Goal: Task Accomplishment & Management: Manage account settings

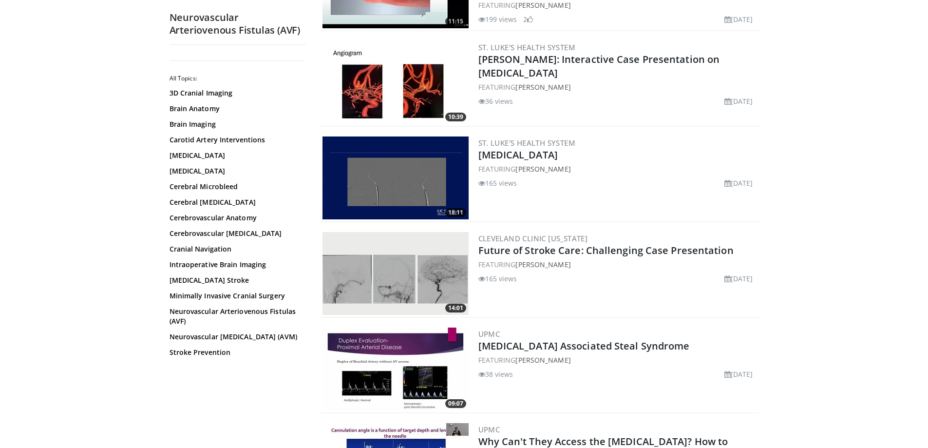
scroll to position [234, 0]
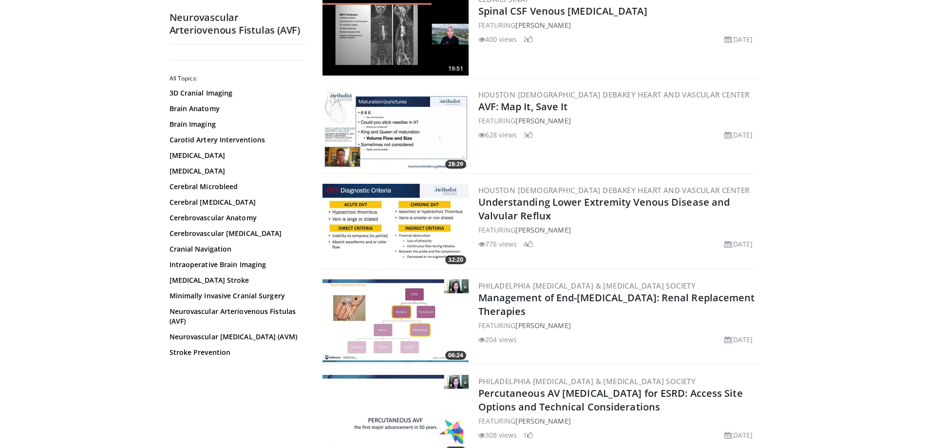
scroll to position [1115, 0]
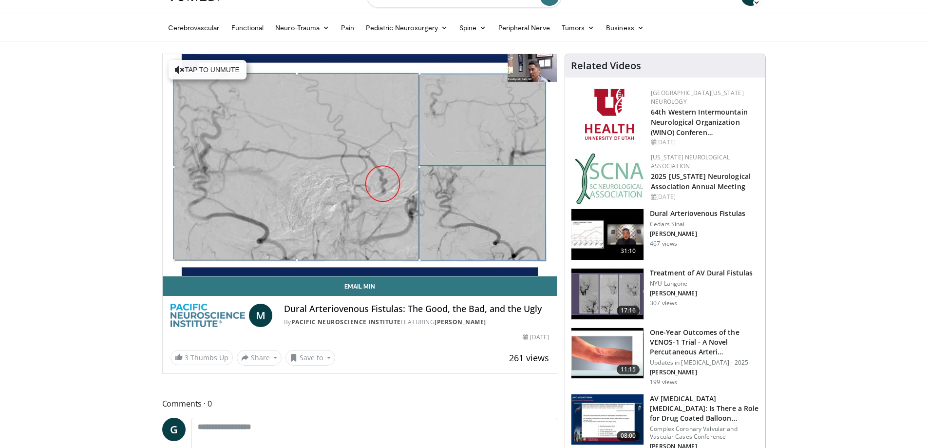
scroll to position [117, 0]
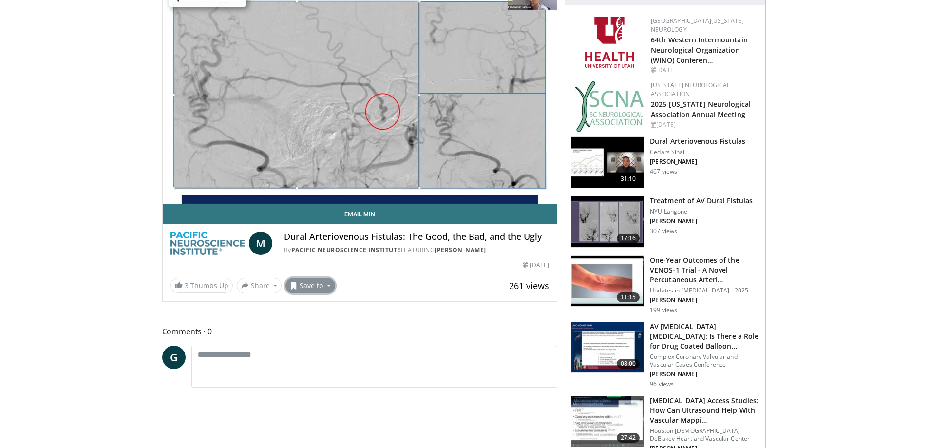
click at [298, 287] on button "Save to" at bounding box center [311, 286] width 50 height 16
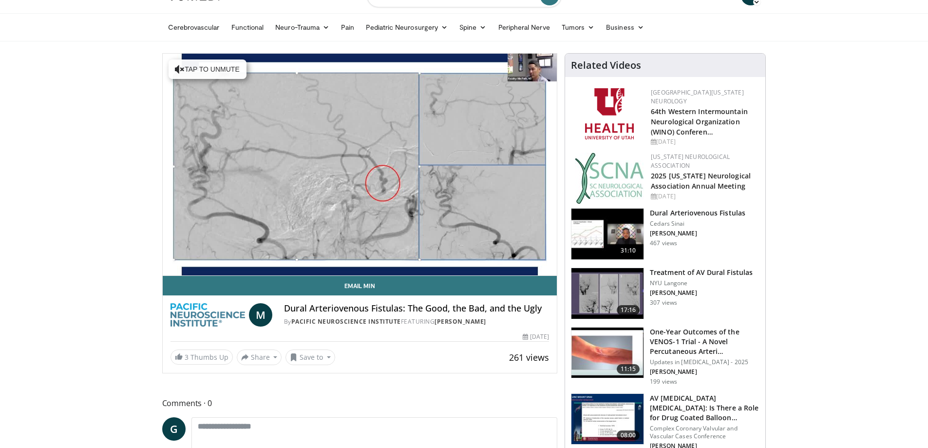
scroll to position [0, 0]
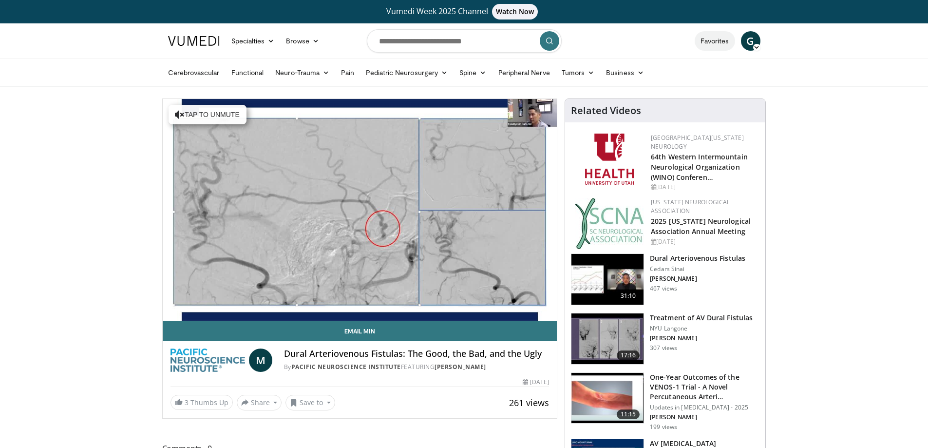
click at [708, 41] on link "Favorites" at bounding box center [715, 40] width 40 height 19
click at [751, 45] on span "G" at bounding box center [750, 40] width 19 height 19
click at [756, 50] on icon at bounding box center [756, 47] width 7 height 7
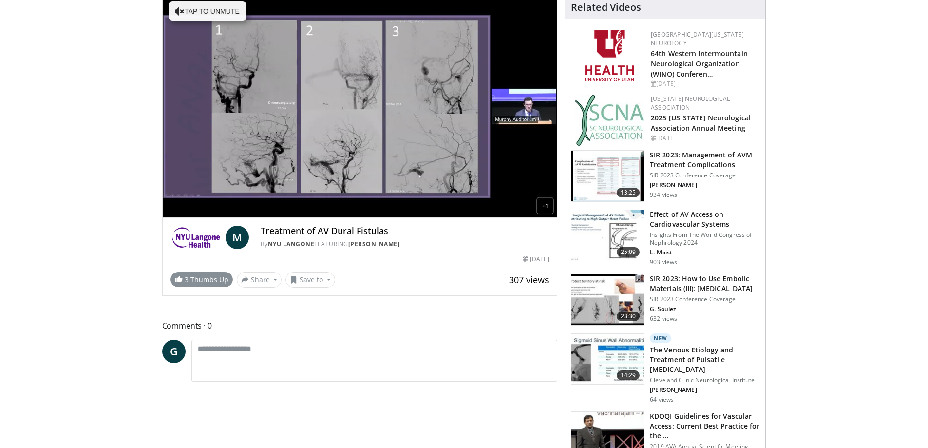
scroll to position [117, 0]
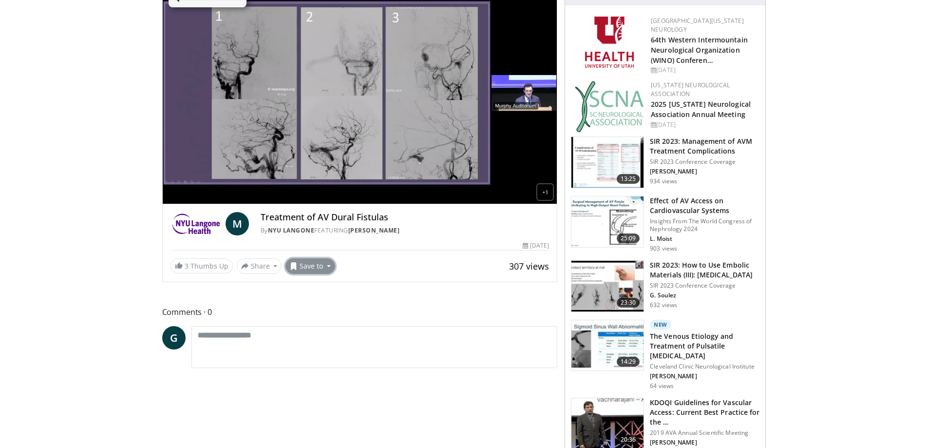
click at [300, 267] on button "Save to" at bounding box center [311, 266] width 50 height 16
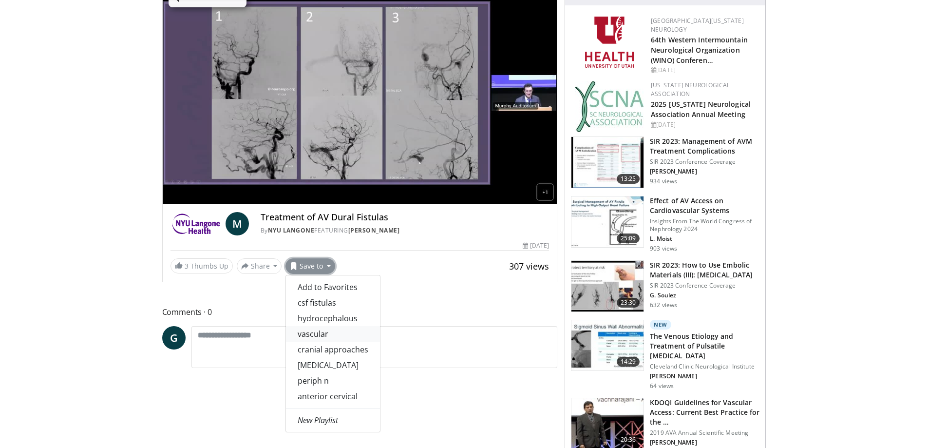
click at [337, 332] on link "vascular" at bounding box center [333, 334] width 94 height 16
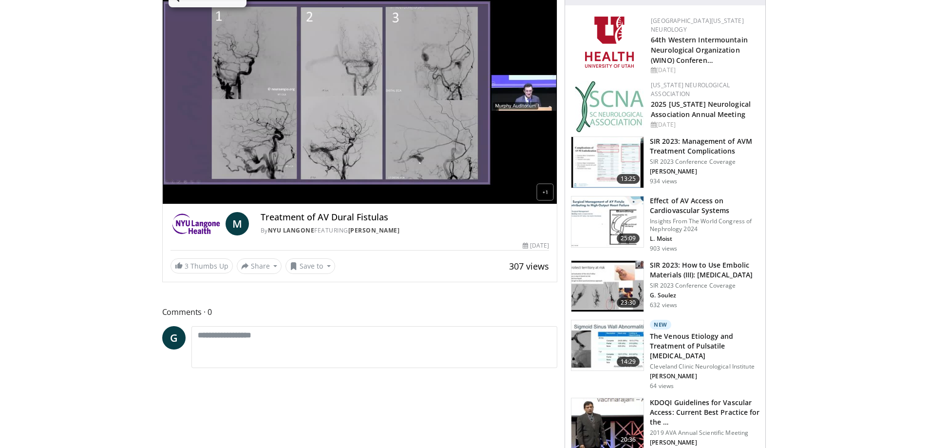
scroll to position [149, 0]
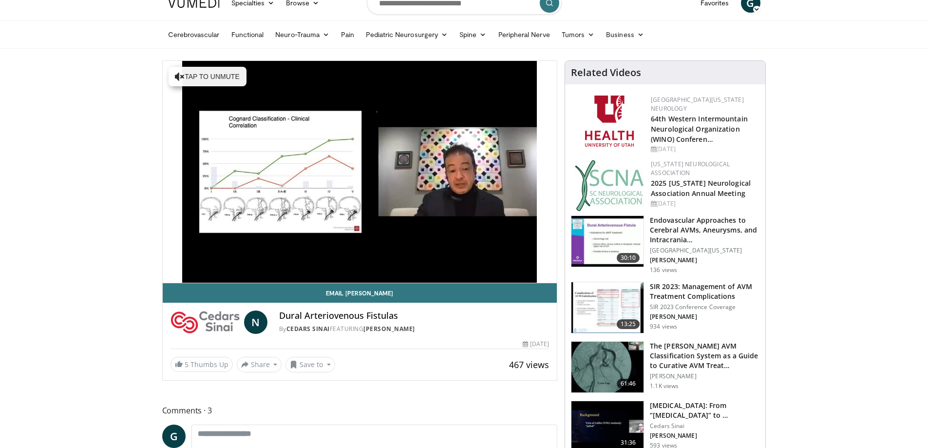
scroll to position [58, 0]
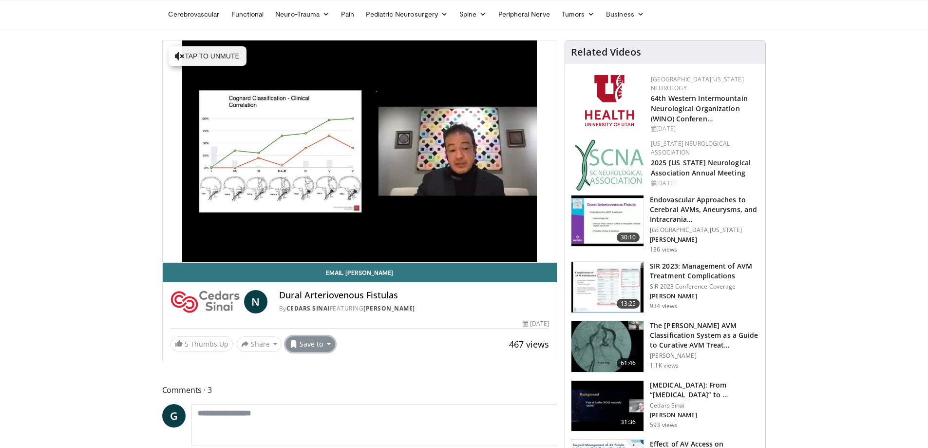
click at [310, 344] on button "Save to" at bounding box center [311, 344] width 50 height 16
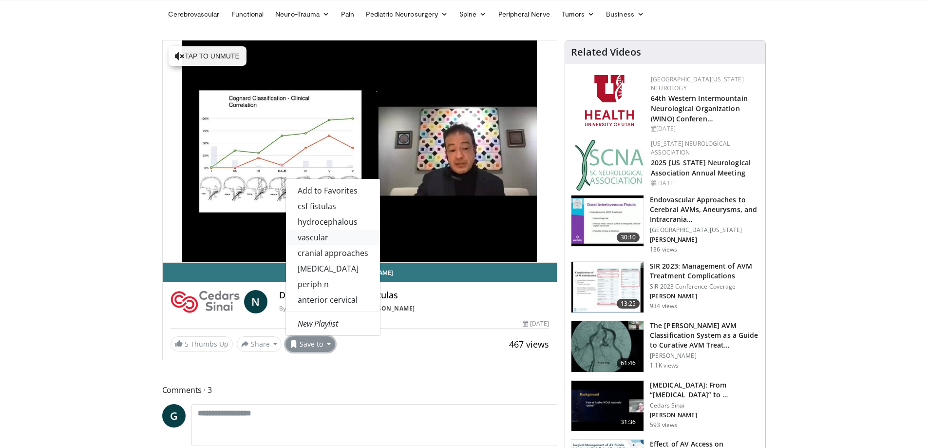
click at [323, 235] on link "vascular" at bounding box center [333, 237] width 94 height 16
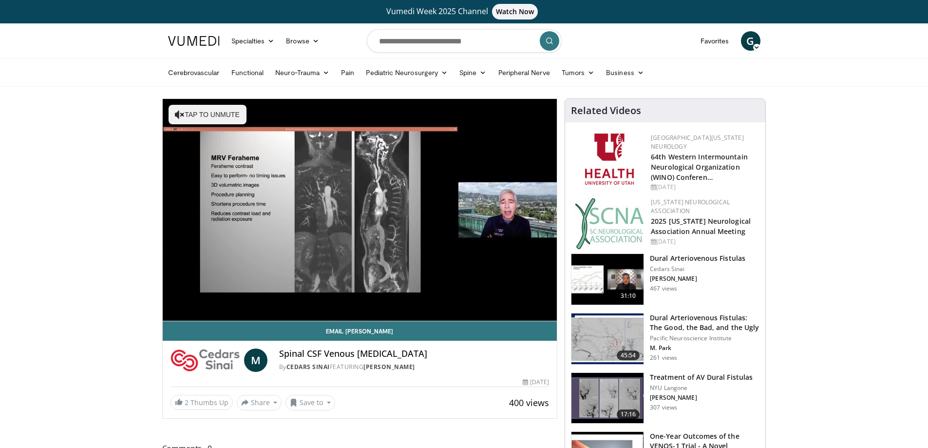
click at [311, 400] on button "Save to" at bounding box center [311, 403] width 50 height 16
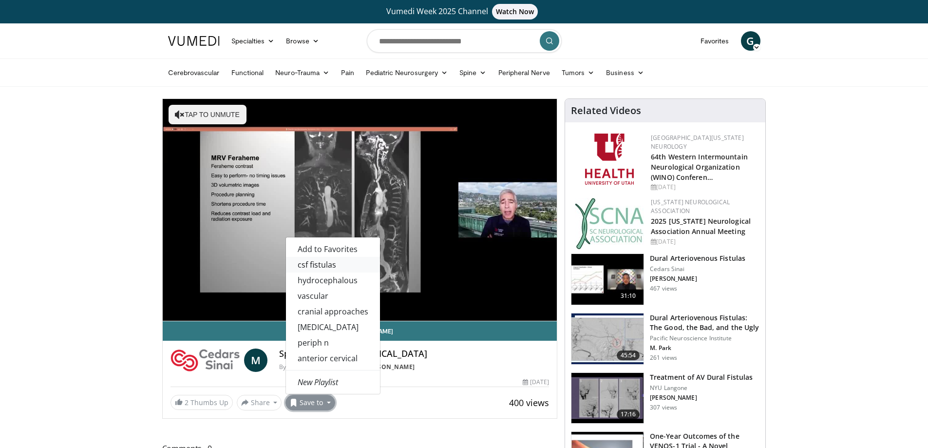
click at [313, 263] on link "csf fistulas" at bounding box center [333, 265] width 94 height 16
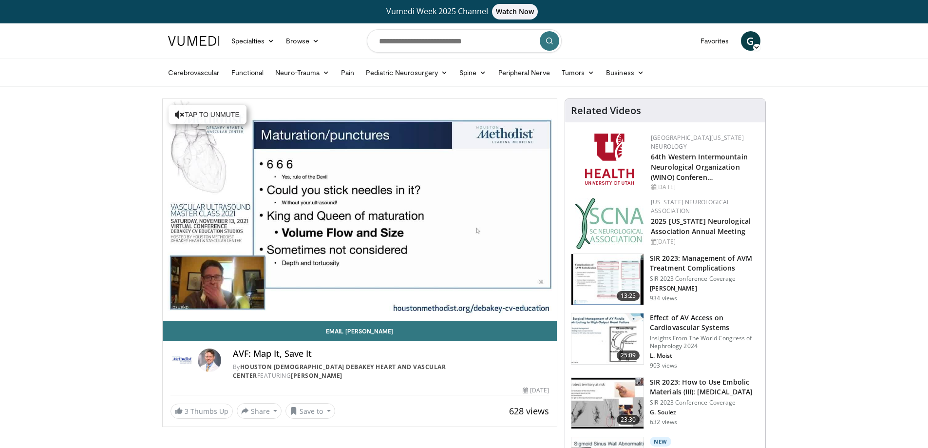
scroll to position [117, 0]
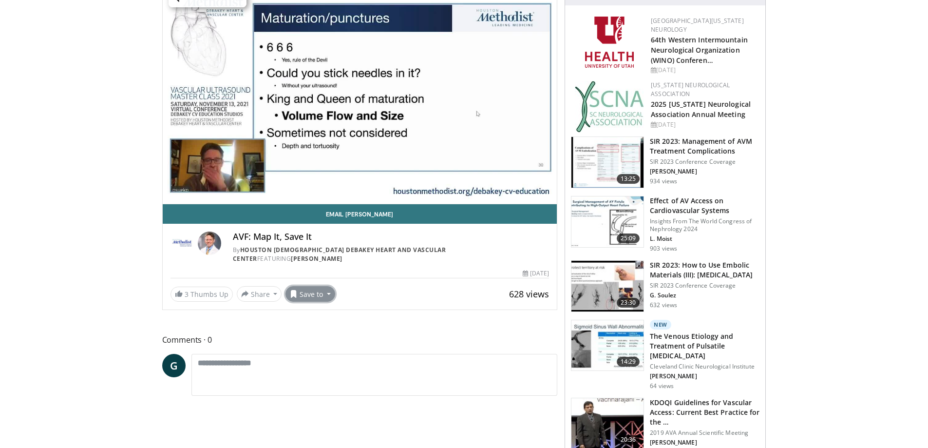
click at [310, 286] on button "Save to" at bounding box center [311, 294] width 50 height 16
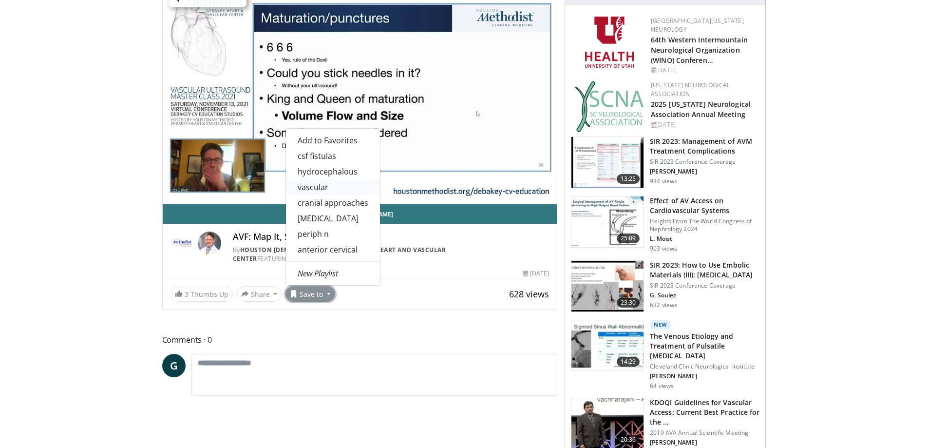
click at [324, 180] on link "vascular" at bounding box center [333, 187] width 94 height 16
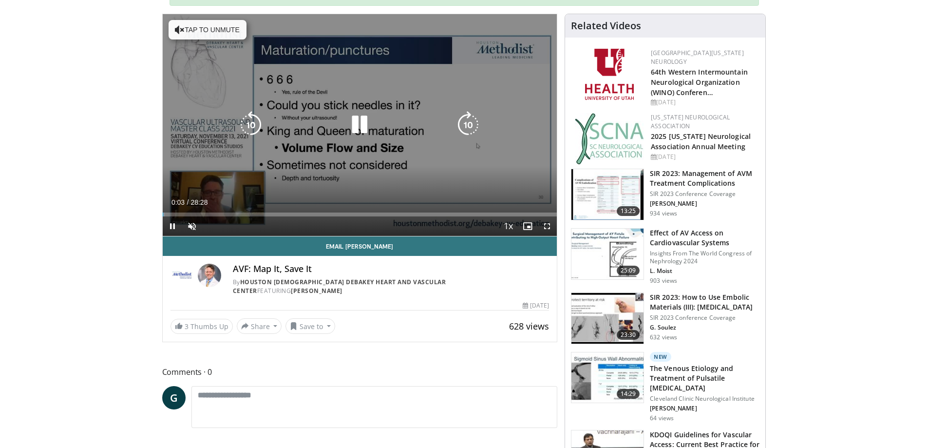
scroll to position [149, 0]
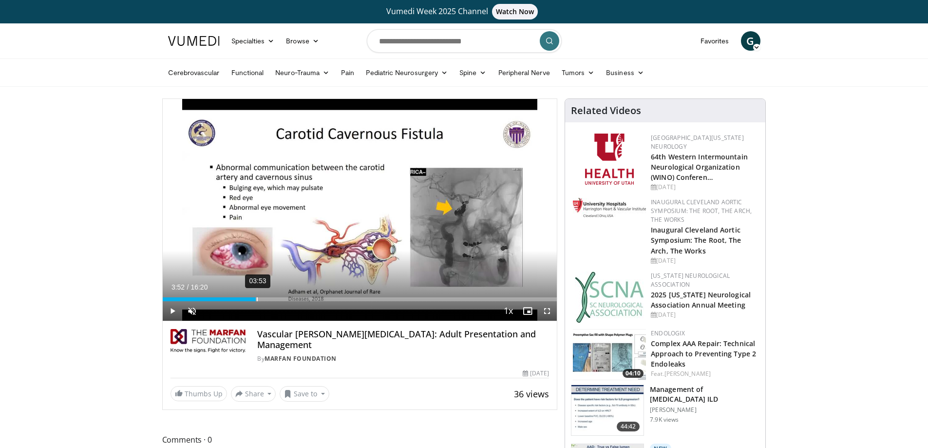
click at [257, 300] on div "03:53" at bounding box center [257, 299] width 1 height 4
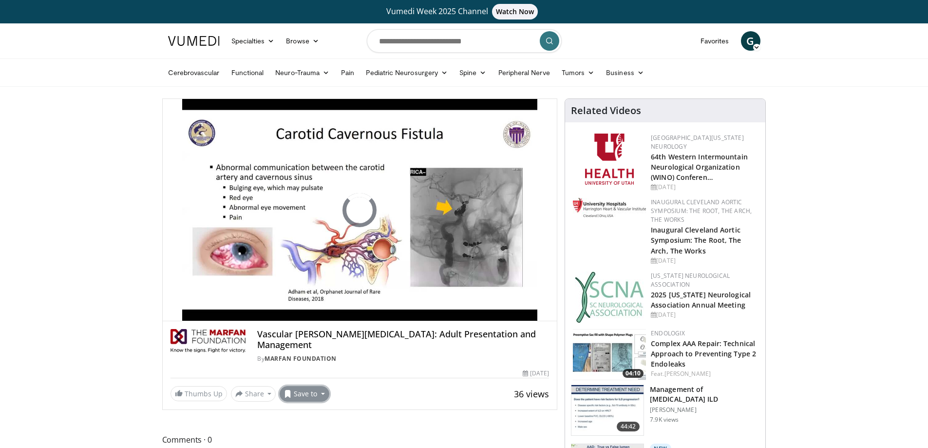
click at [289, 396] on span at bounding box center [288, 394] width 8 height 8
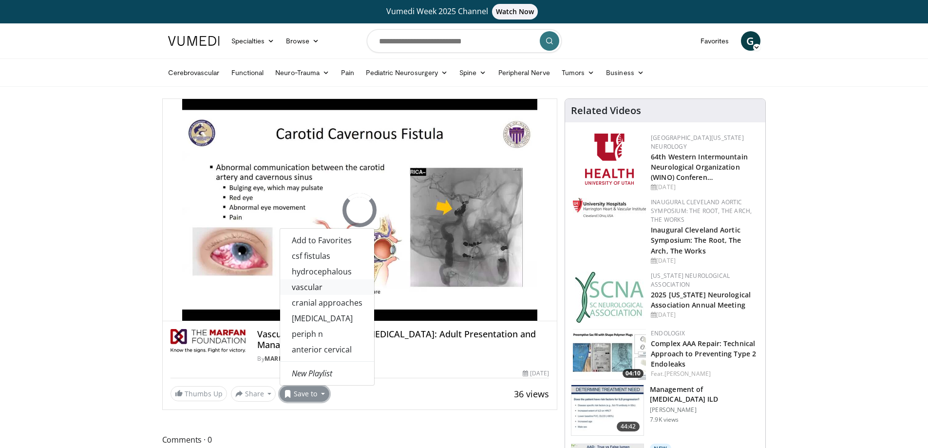
click at [317, 288] on link "vascular" at bounding box center [327, 287] width 94 height 16
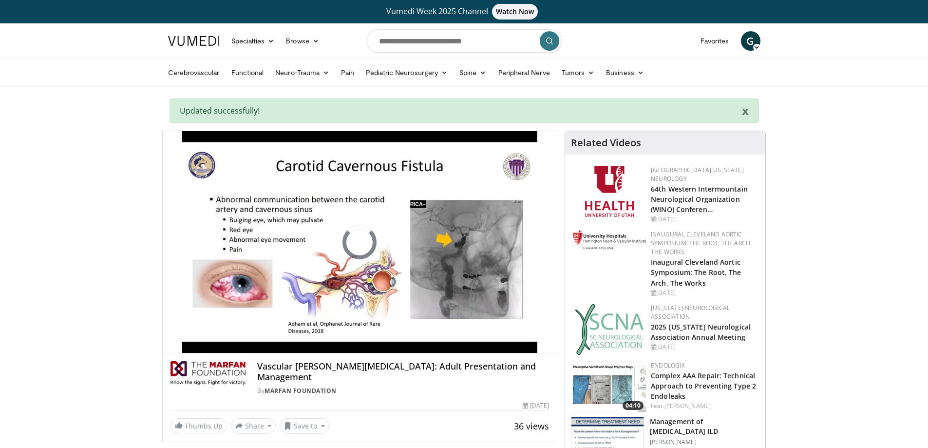
click at [420, 73] on link "Pediatric Neurosurgery" at bounding box center [407, 72] width 94 height 19
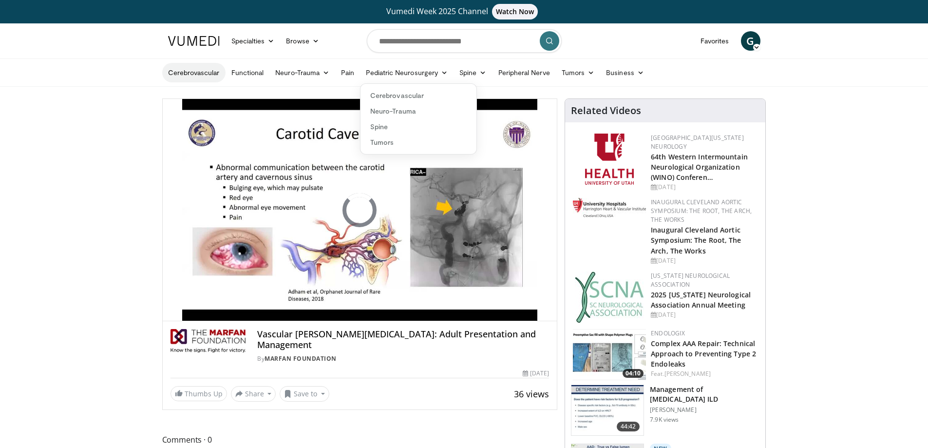
click at [207, 71] on link "Cerebrovascular" at bounding box center [193, 72] width 63 height 19
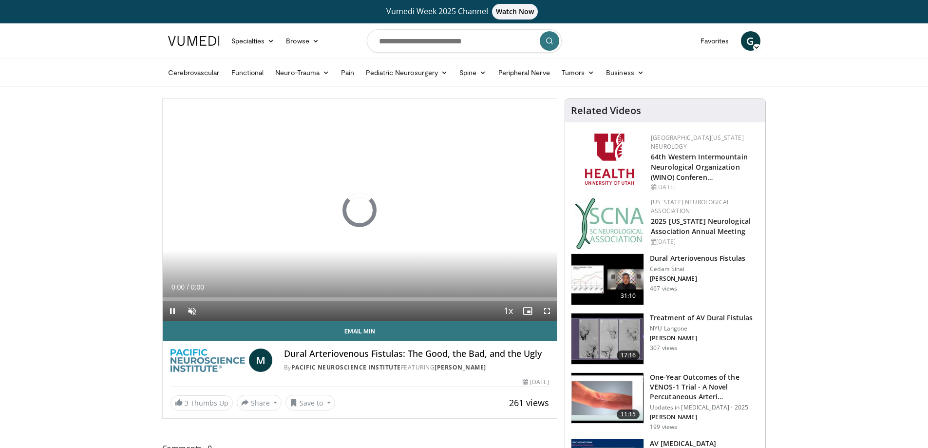
click at [756, 39] on span "G" at bounding box center [750, 40] width 19 height 19
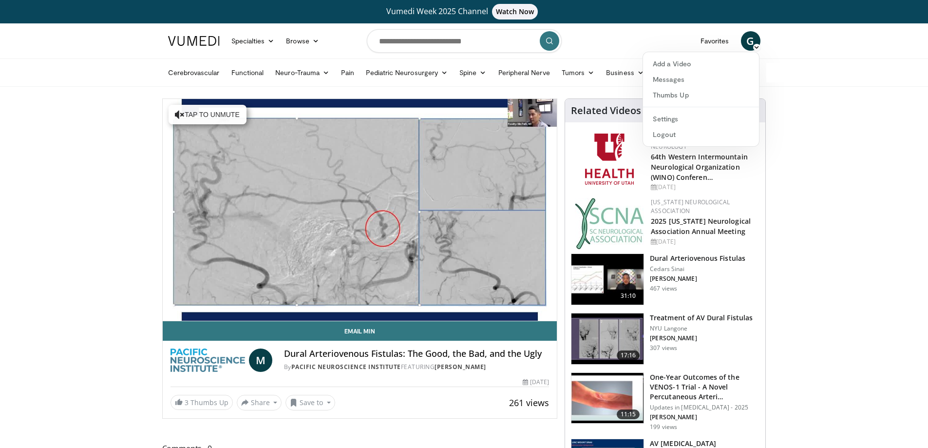
click at [745, 39] on span "G" at bounding box center [750, 40] width 19 height 19
click at [746, 39] on span "G" at bounding box center [750, 40] width 19 height 19
click at [709, 43] on link "Favorites" at bounding box center [715, 40] width 40 height 19
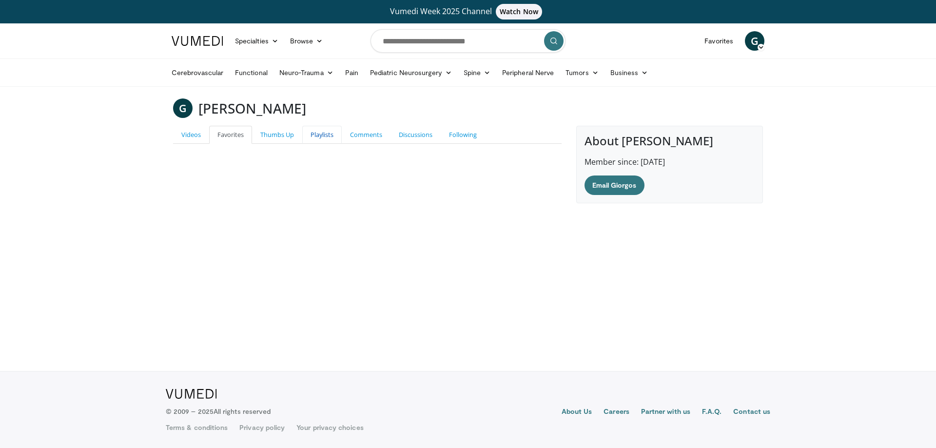
click at [319, 139] on link "Playlists" at bounding box center [321, 135] width 39 height 18
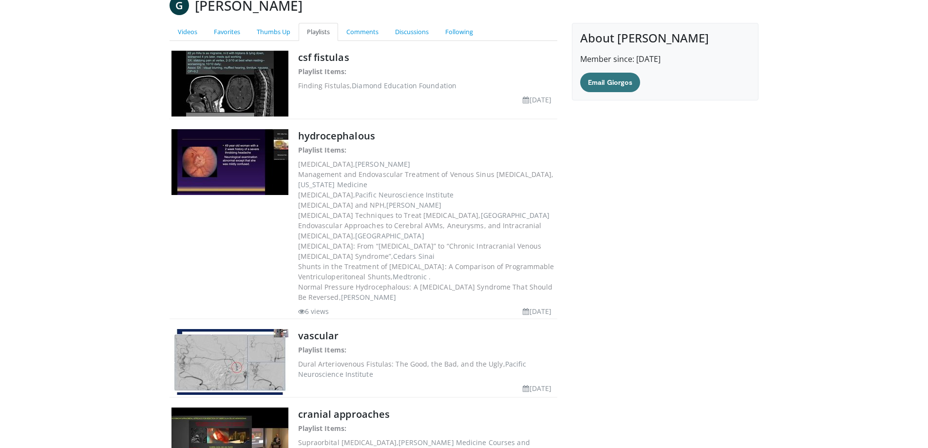
scroll to position [234, 0]
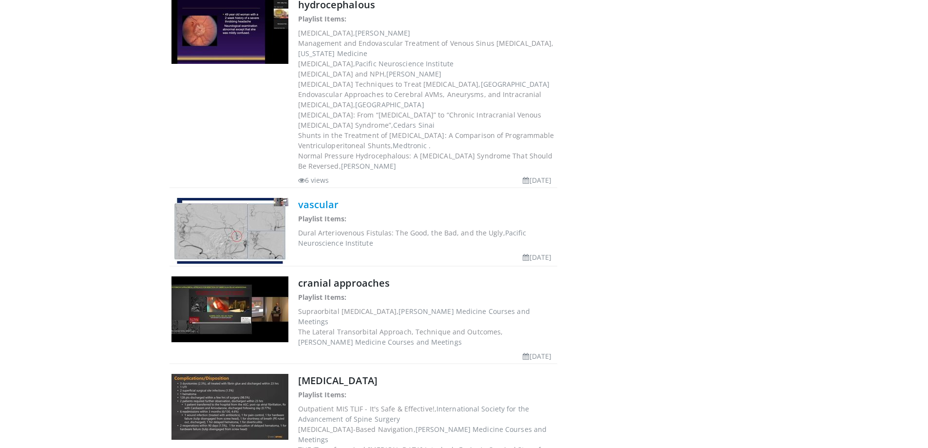
click at [316, 203] on link "vascular" at bounding box center [318, 204] width 41 height 13
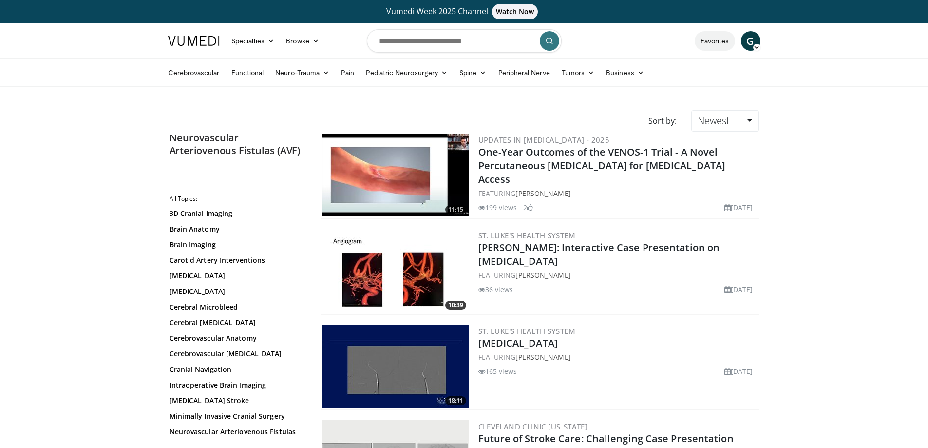
click at [717, 40] on link "Favorites" at bounding box center [715, 40] width 40 height 19
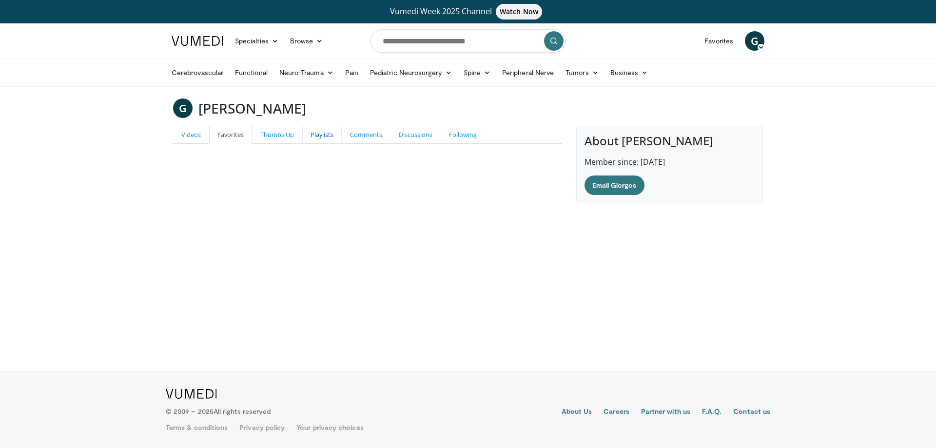
click at [331, 134] on link "Playlists" at bounding box center [321, 135] width 39 height 18
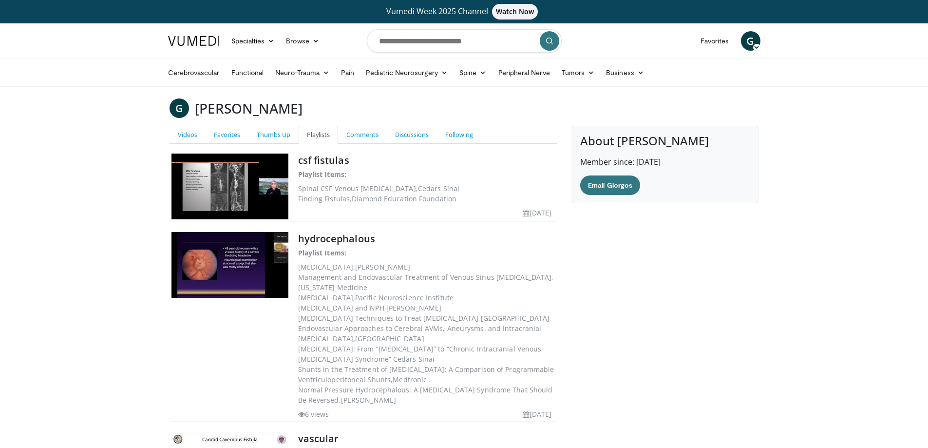
click at [127, 84] on div "Cerebrovascular Functional Neuro-Trauma Brain Trauma Spinal Cord Trauma' Spine …" at bounding box center [464, 72] width 928 height 28
click at [162, 81] on div "Cerebrovascular Functional [GEOGRAPHIC_DATA] Brain Trauma Spinal Cord Trauma' S…" at bounding box center [464, 72] width 604 height 27
drag, startPoint x: 97, startPoint y: 88, endPoint x: 105, endPoint y: 78, distance: 12.4
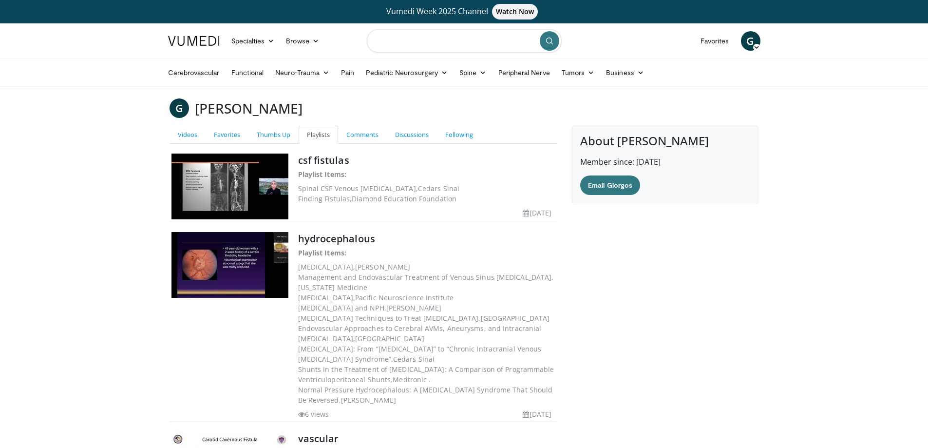
click at [408, 46] on input "Search topics, interventions" at bounding box center [464, 40] width 195 height 23
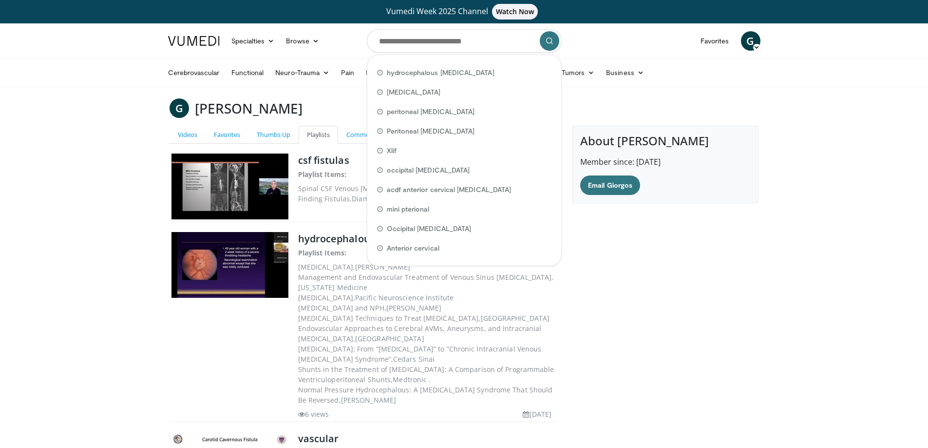
click at [162, 75] on div "Cerebrovascular Functional [GEOGRAPHIC_DATA] Brain Trauma Spinal Cord Trauma' S…" at bounding box center [464, 72] width 604 height 27
